Goal: Transaction & Acquisition: Purchase product/service

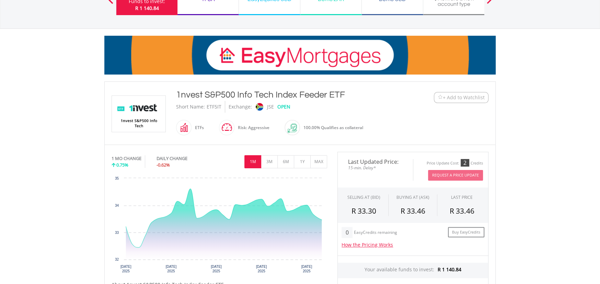
scroll to position [103, 0]
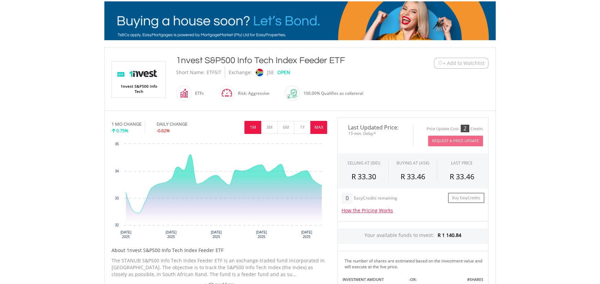
click at [313, 129] on button "MAX" at bounding box center [318, 127] width 17 height 13
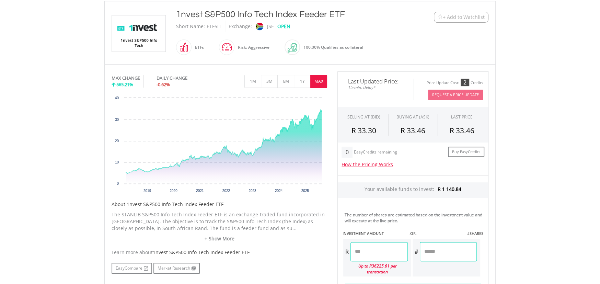
scroll to position [137, 0]
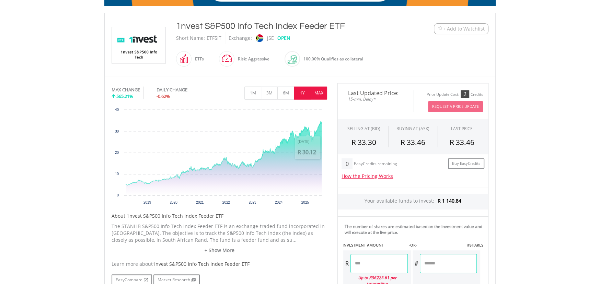
click at [302, 94] on button "1Y" at bounding box center [302, 93] width 17 height 13
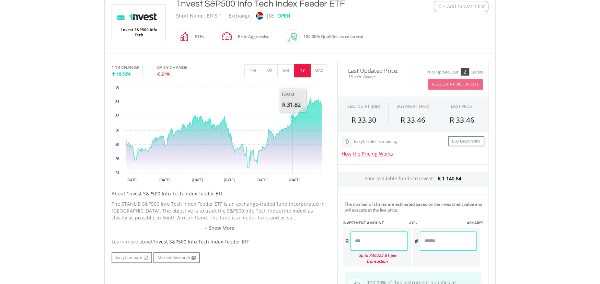
scroll to position [171, 0]
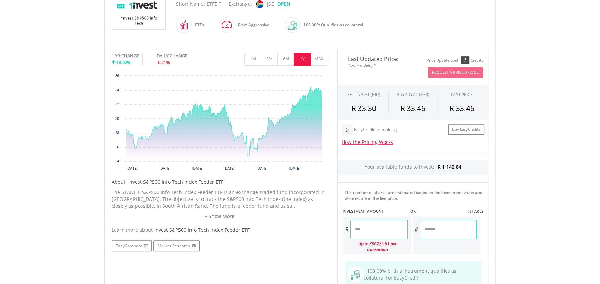
click at [382, 230] on input "number" at bounding box center [379, 229] width 57 height 19
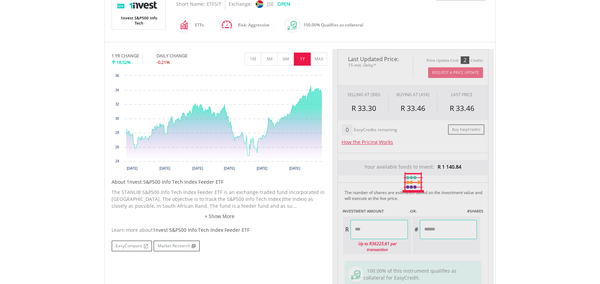
type input "*******"
type input "******"
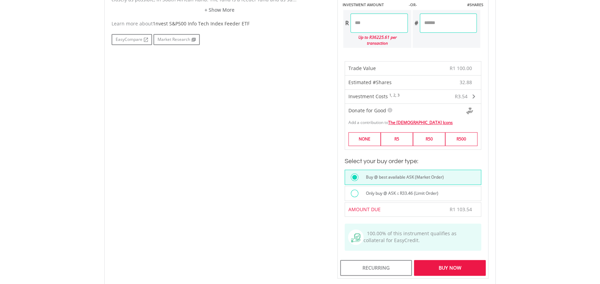
scroll to position [412, 0]
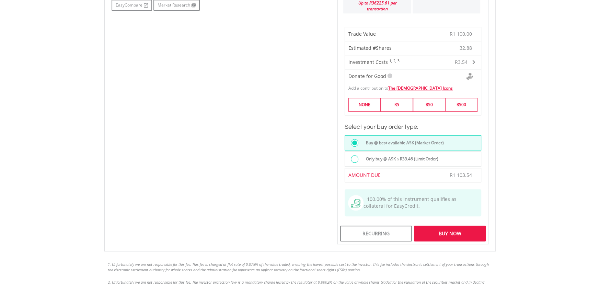
click at [436, 226] on div "Buy Now" at bounding box center [450, 234] width 72 height 16
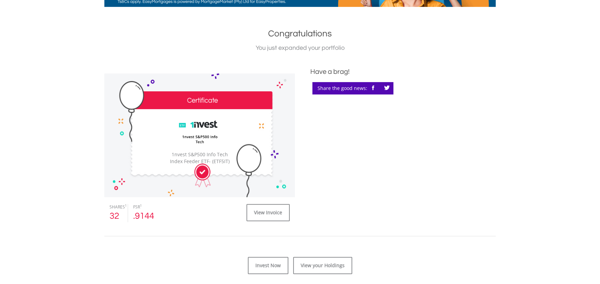
scroll to position [137, 0]
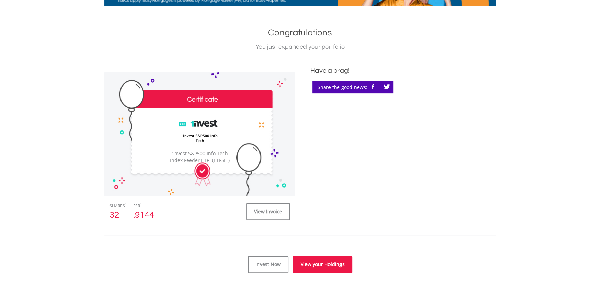
click at [328, 266] on link "View your Holdings" at bounding box center [322, 264] width 59 height 17
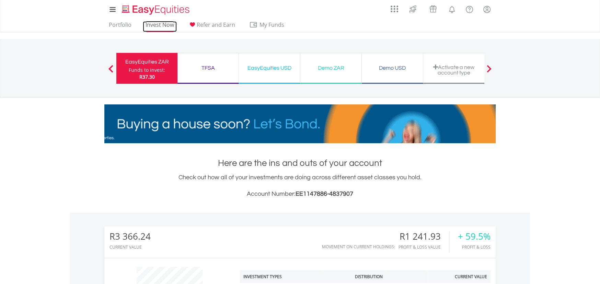
click at [162, 24] on link "Invest Now" at bounding box center [160, 26] width 34 height 11
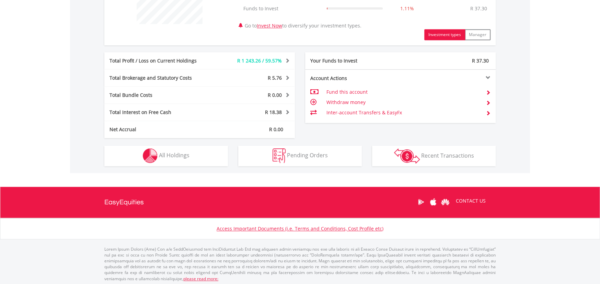
scroll to position [309, 0]
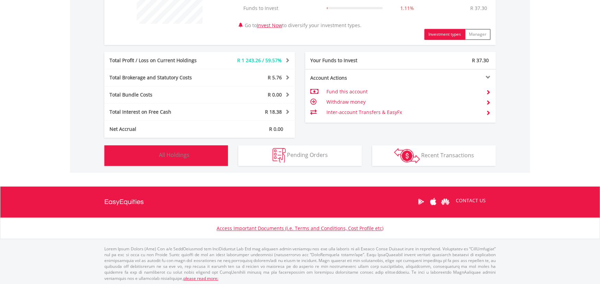
click at [192, 159] on button "Holdings All Holdings" at bounding box center [166, 155] width 124 height 21
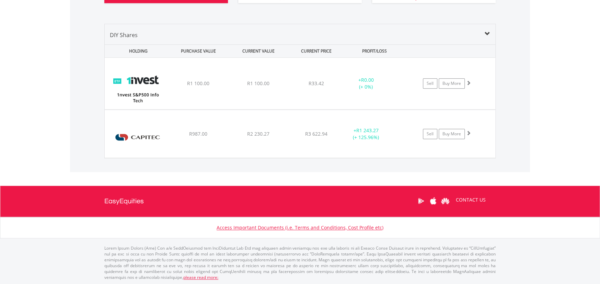
scroll to position [472, 0]
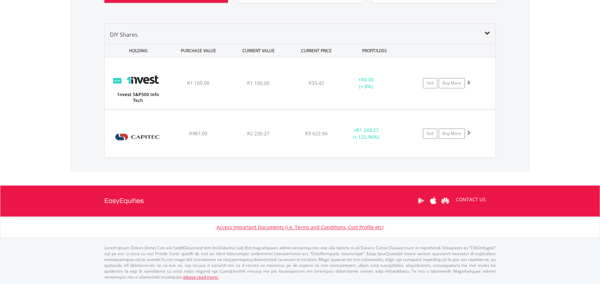
click at [308, 50] on div "CURRENT PRICE" at bounding box center [316, 50] width 55 height 13
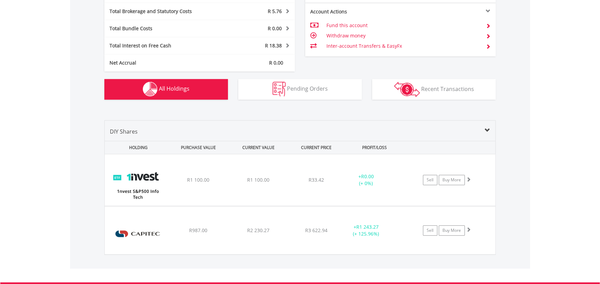
scroll to position [369, 0]
